Goal: Use online tool/utility: Utilize a website feature to perform a specific function

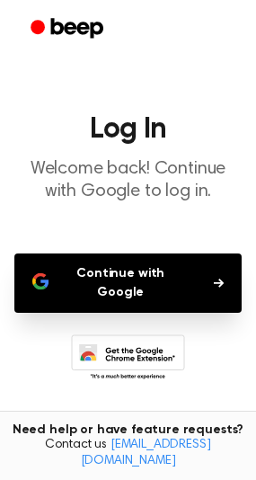
click at [129, 279] on button "Continue with Google" at bounding box center [127, 282] width 227 height 59
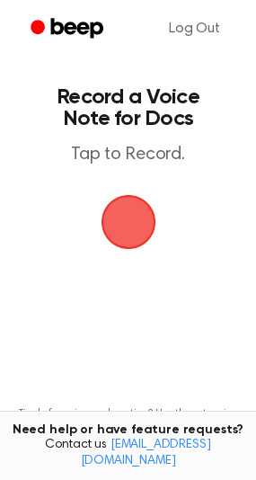
click at [125, 225] on span "button" at bounding box center [128, 222] width 55 height 55
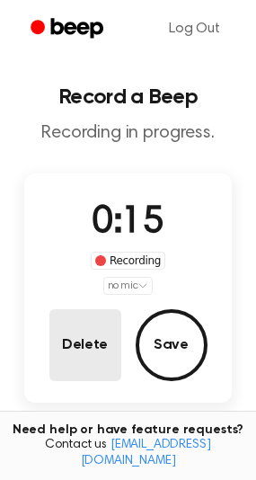
click at [108, 351] on button "Delete" at bounding box center [85, 345] width 72 height 72
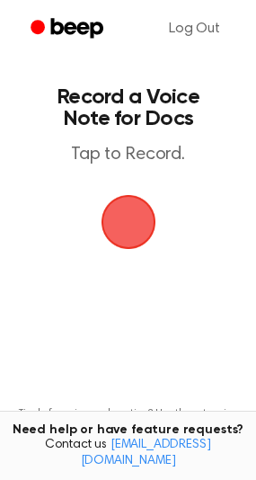
click at [119, 233] on span "button" at bounding box center [128, 222] width 50 height 50
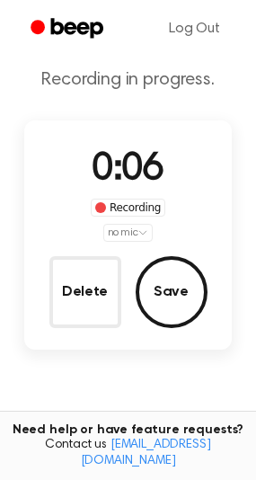
scroll to position [40, 0]
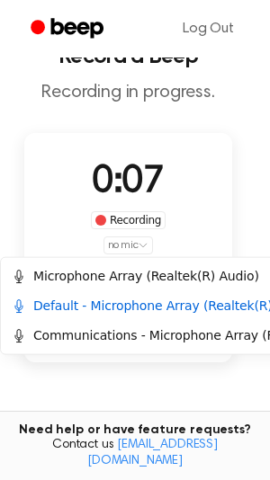
click at [133, 246] on html "Log Out Record a Beep Recording in progress. 0:07 Recording no mic Delete Save …" at bounding box center [135, 311] width 270 height 702
click at [111, 337] on div "Communications - Microphone Array (Realtek(R) Audio)" at bounding box center [193, 335] width 363 height 19
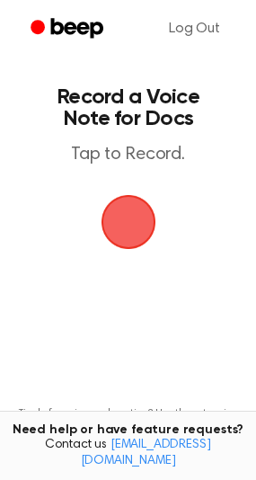
click at [127, 228] on span "button" at bounding box center [128, 221] width 75 height 75
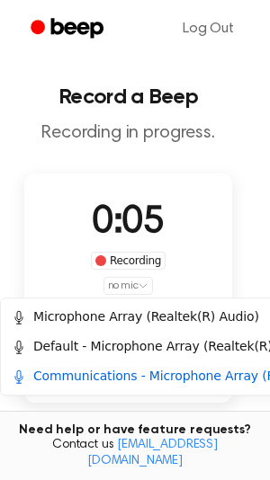
click at [130, 287] on html "Log Out Record a Beep Recording in progress. 0:05 Recording no mic Delete Save …" at bounding box center [135, 351] width 270 height 702
click at [119, 319] on div "Microphone Array (Realtek(R) Audio)" at bounding box center [135, 316] width 247 height 19
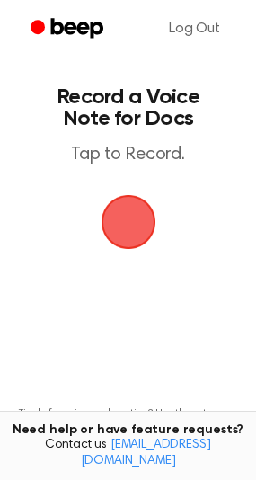
click at [135, 209] on span "button" at bounding box center [128, 222] width 101 height 101
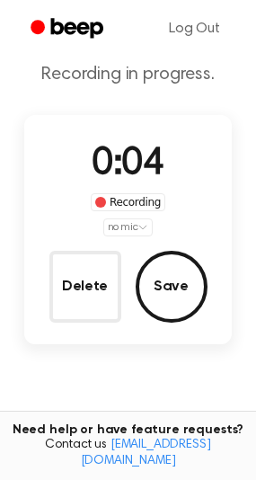
scroll to position [90, 0]
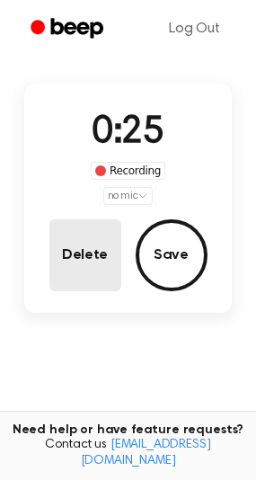
click at [75, 241] on button "Delete" at bounding box center [85, 255] width 72 height 72
